Goal: Find specific page/section: Find specific page/section

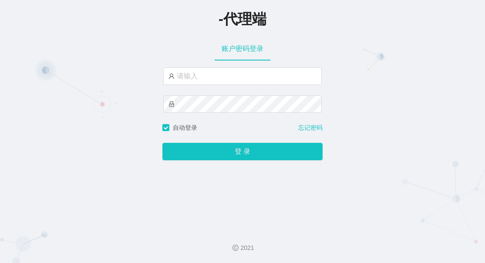
drag, startPoint x: 139, startPoint y: 208, endPoint x: 147, endPoint y: 158, distance: 50.7
click at [139, 208] on div "-代理端 账户密码登录 自动登录 忘记密码 登 录" at bounding box center [242, 111] width 485 height 223
click at [183, 79] on input "text" at bounding box center [242, 76] width 159 height 17
paste input "zhishui888"
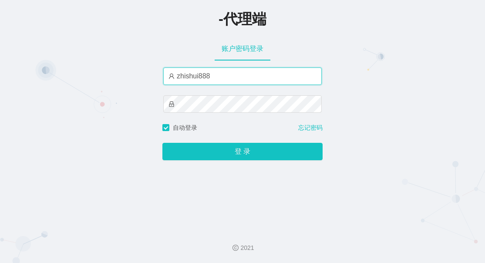
type input "zhishui888"
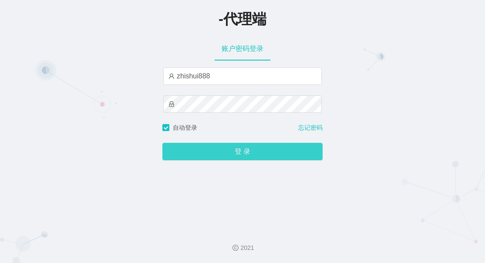
click at [274, 151] on button "登 录" at bounding box center [242, 151] width 160 height 17
click at [263, 153] on button "登 录" at bounding box center [242, 151] width 160 height 17
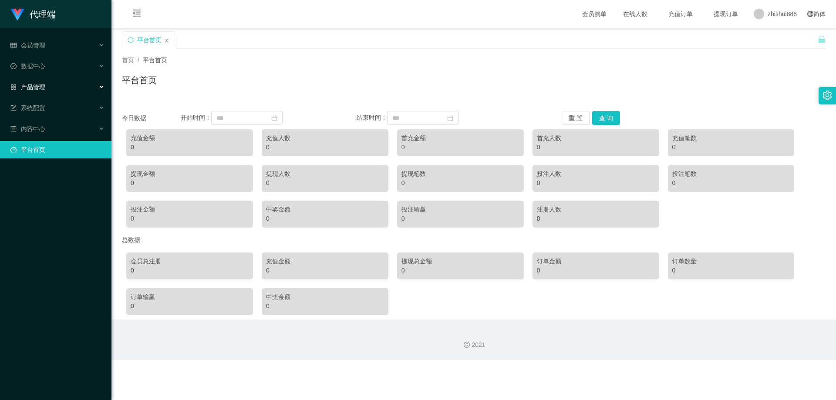
click at [86, 89] on div "产品管理" at bounding box center [56, 86] width 112 height 17
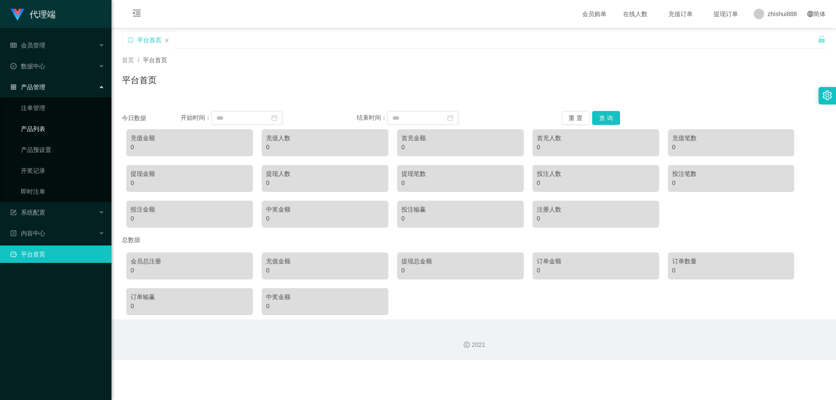
click at [62, 131] on link "产品列表" at bounding box center [63, 128] width 84 height 17
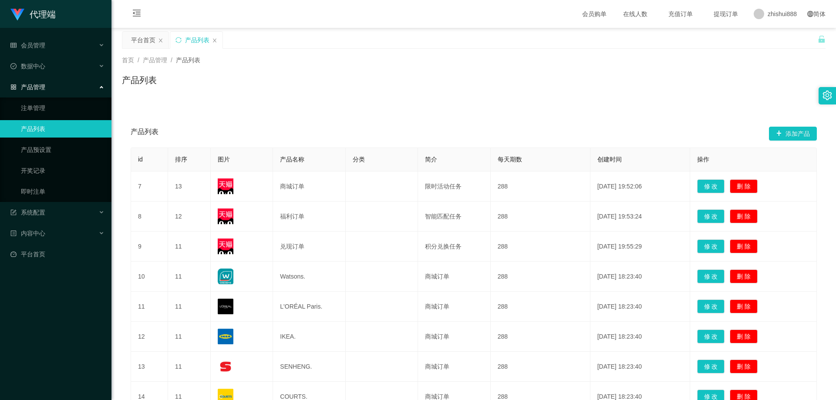
click at [86, 91] on div "产品管理" at bounding box center [56, 86] width 112 height 17
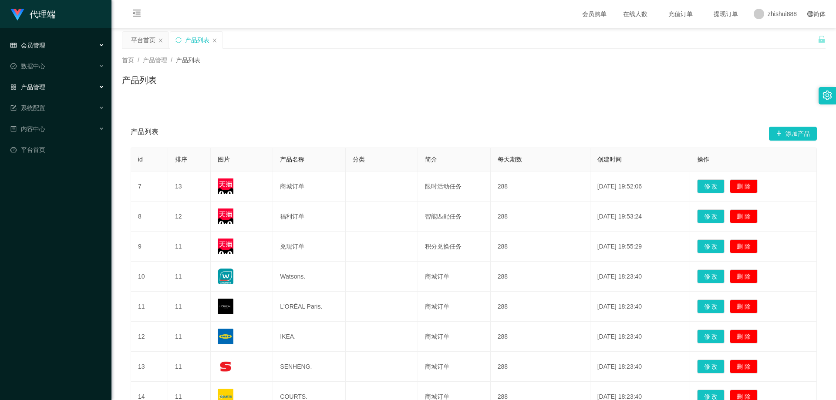
click at [71, 42] on div "会员管理" at bounding box center [56, 45] width 112 height 17
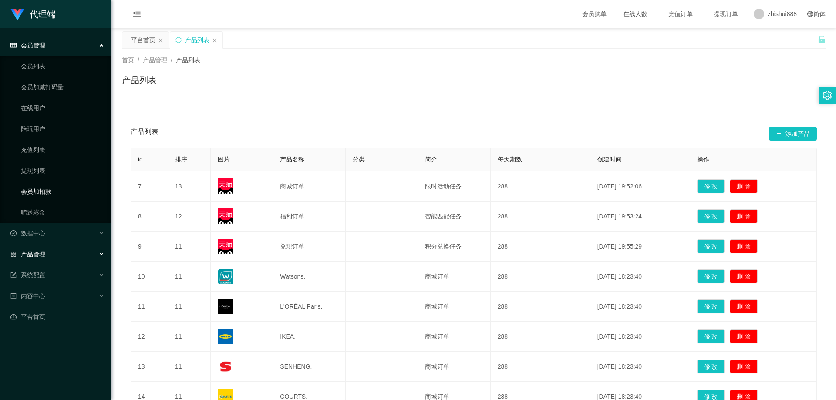
click at [40, 190] on link "会员加扣款" at bounding box center [63, 191] width 84 height 17
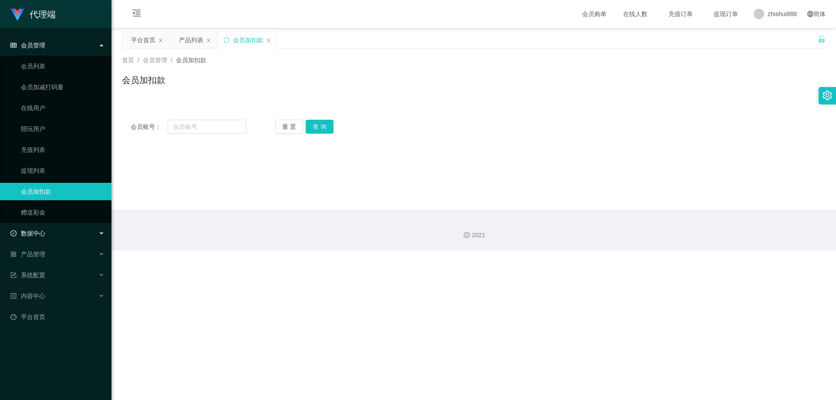
click at [87, 234] on div "数据中心" at bounding box center [56, 233] width 112 height 17
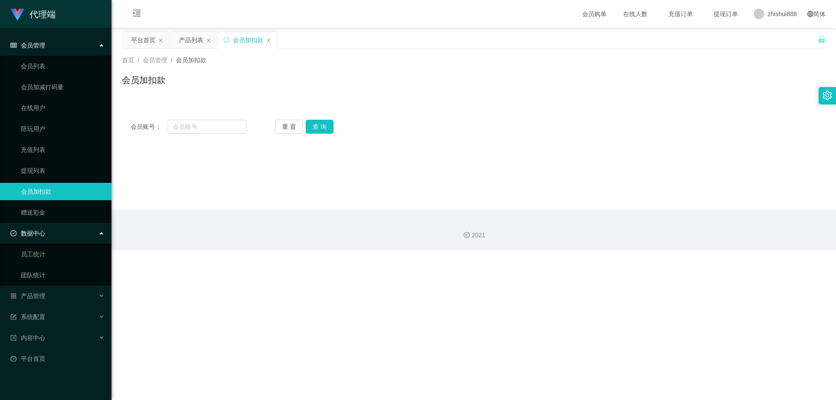
click at [95, 47] on div "会员管理" at bounding box center [56, 45] width 112 height 17
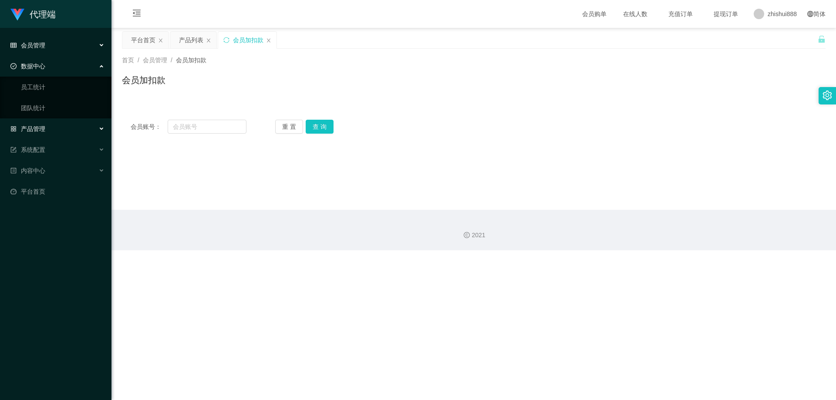
click at [100, 129] on icon at bounding box center [102, 129] width 4 height 0
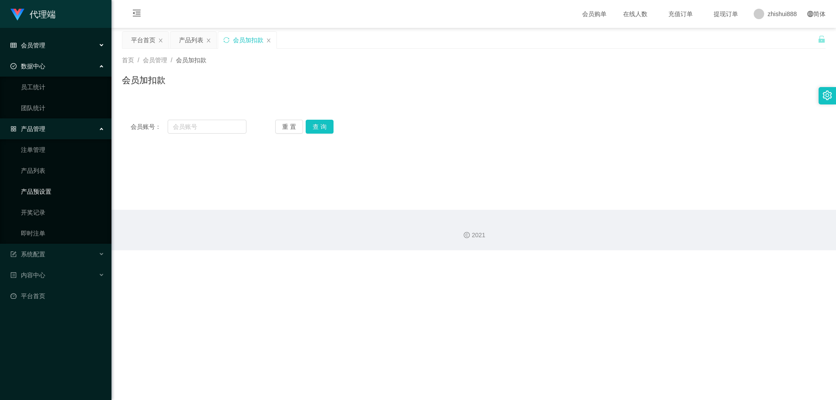
click at [48, 188] on link "产品预设置" at bounding box center [63, 191] width 84 height 17
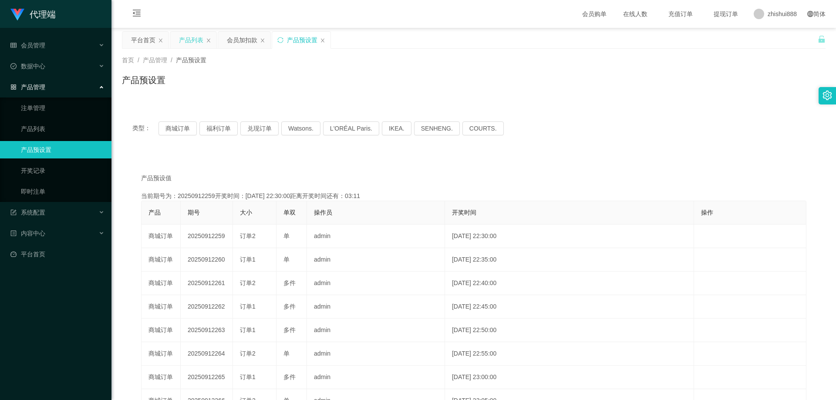
click at [186, 41] on div "产品列表" at bounding box center [191, 40] width 24 height 17
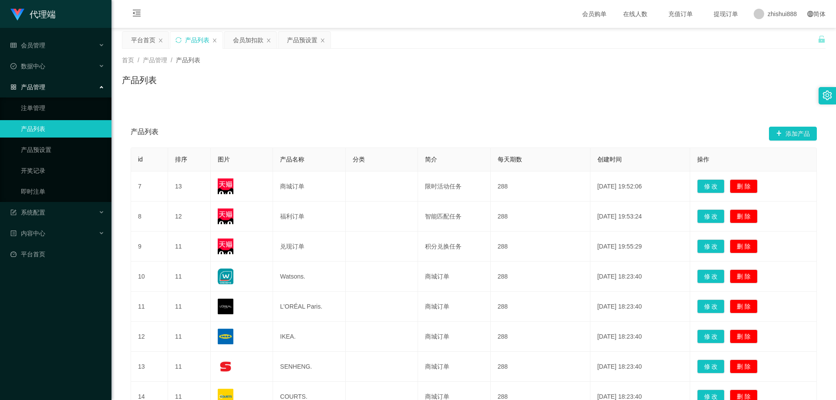
click at [485, 40] on div "平台首页 产品列表 会员加扣款 产品预设置" at bounding box center [470, 46] width 696 height 30
